Goal: Task Accomplishment & Management: Manage account settings

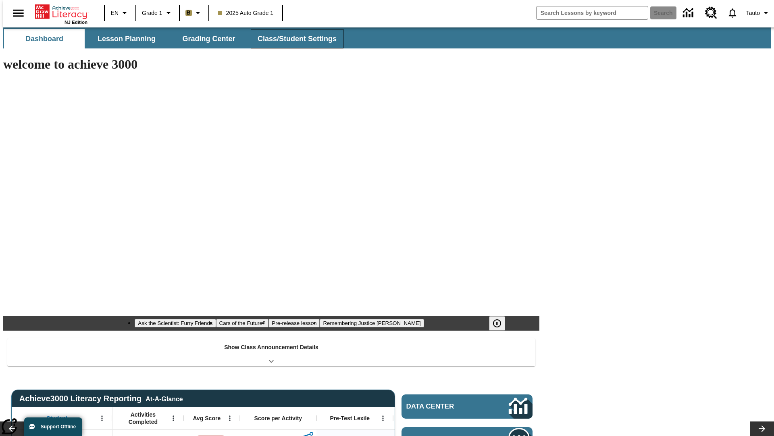
click at [293, 39] on button "Class/Student Settings" at bounding box center [297, 38] width 93 height 19
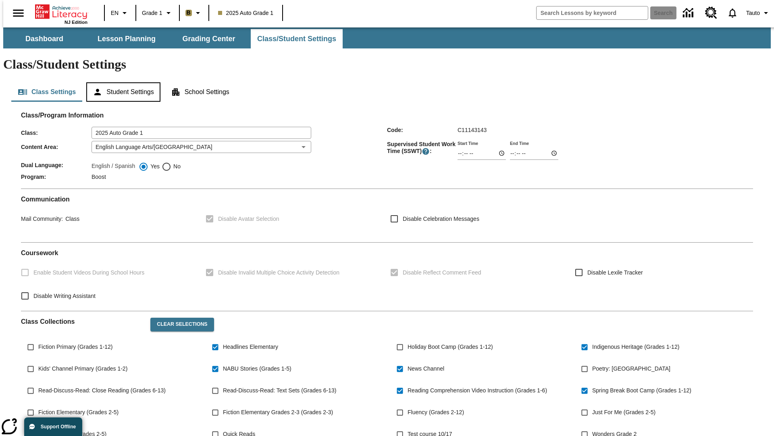
click at [121, 82] on button "Student Settings" at bounding box center [123, 91] width 74 height 19
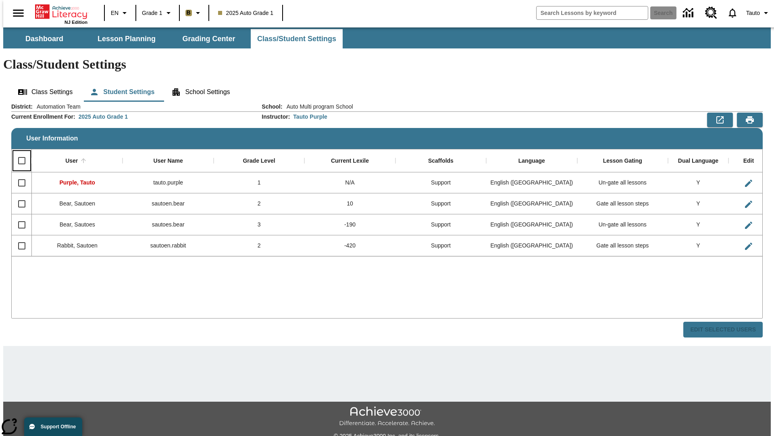
click at [18, 152] on input "Select all rows" at bounding box center [21, 160] width 17 height 17
checkbox input "true"
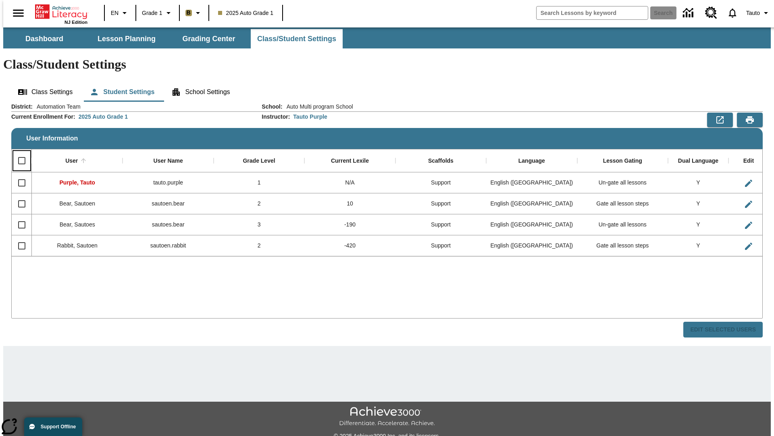
checkbox input "true"
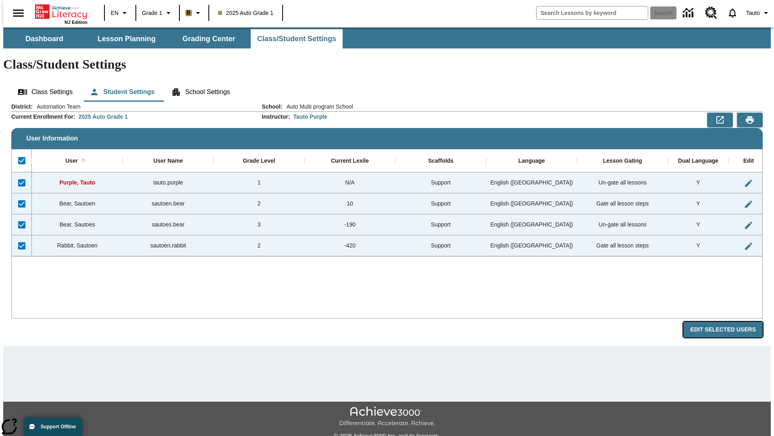
click at [730, 321] on button "Edit Selected Users" at bounding box center [723, 329] width 79 height 16
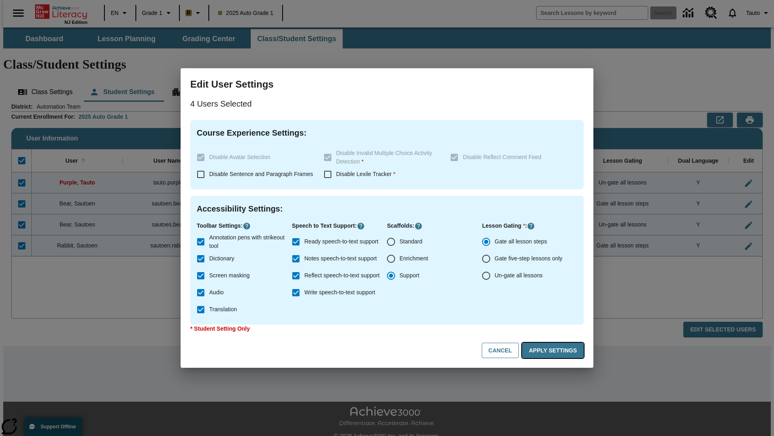
click at [555, 350] on button "Apply Settings" at bounding box center [553, 350] width 62 height 16
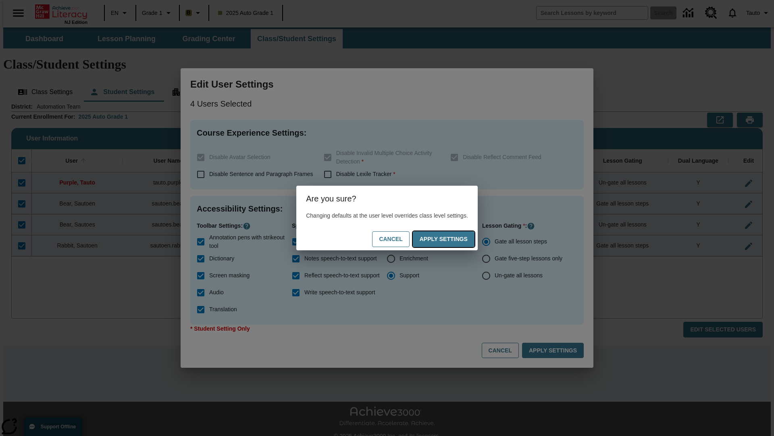
click at [452, 239] on button "Apply Settings" at bounding box center [444, 239] width 62 height 16
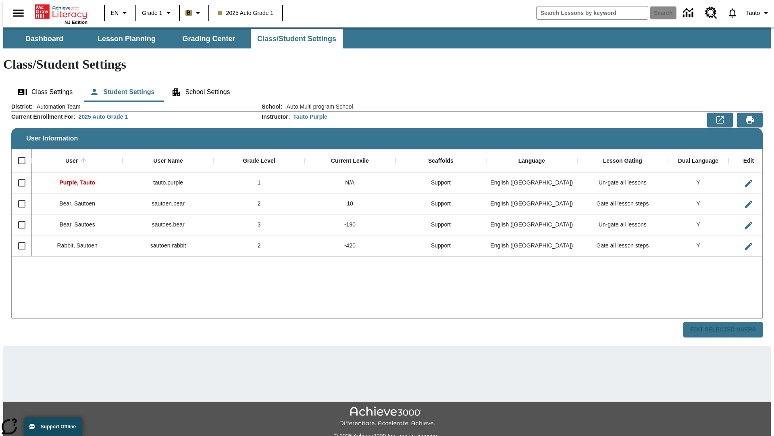
checkbox input "false"
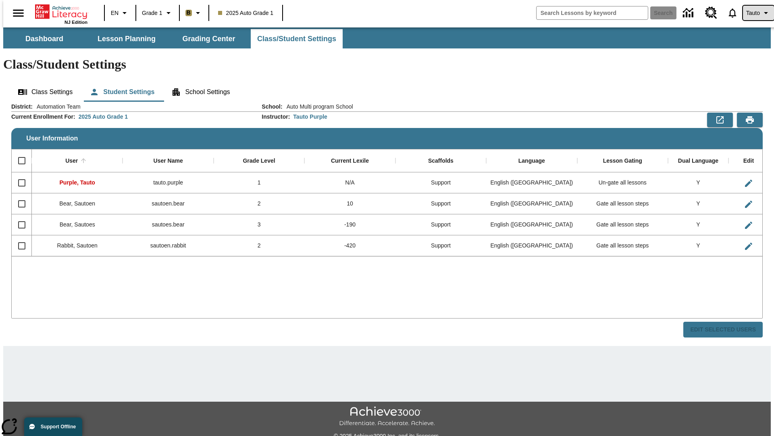
click at [755, 13] on span "Tauto" at bounding box center [754, 13] width 14 height 8
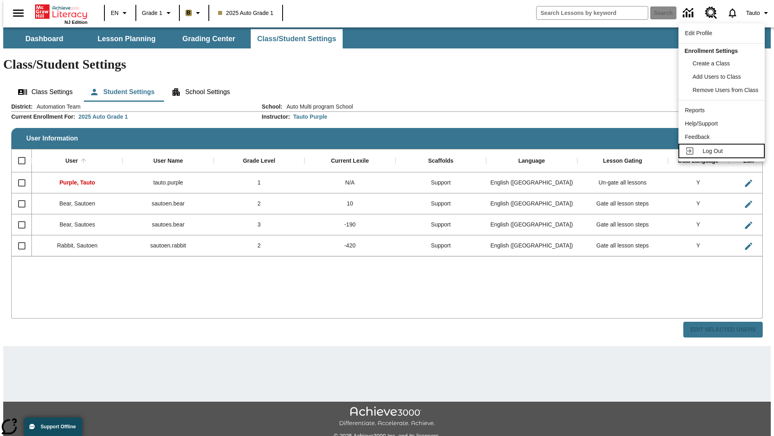
click at [723, 151] on span "Log Out" at bounding box center [713, 151] width 20 height 6
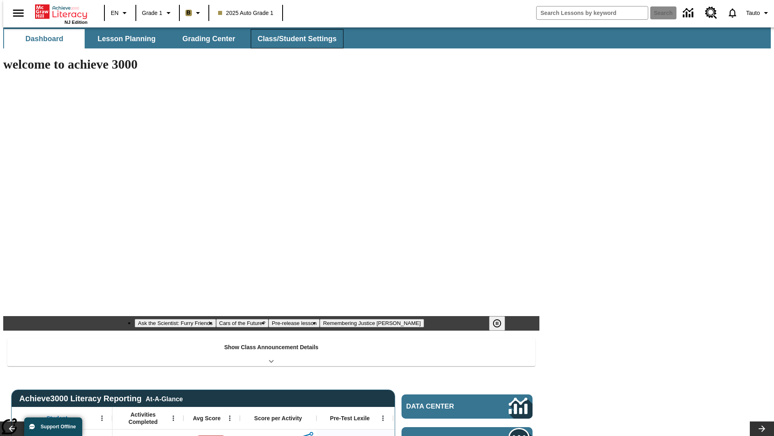
click at [293, 39] on button "Class/Student Settings" at bounding box center [297, 38] width 93 height 19
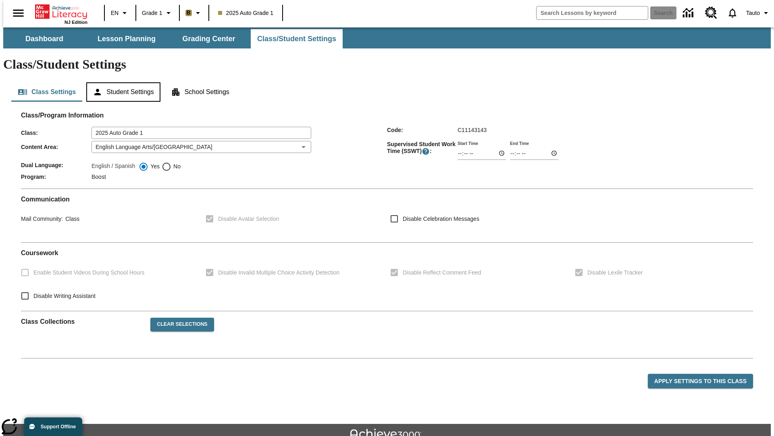
click at [121, 82] on button "Student Settings" at bounding box center [123, 91] width 74 height 19
